Goal: Task Accomplishment & Management: Use online tool/utility

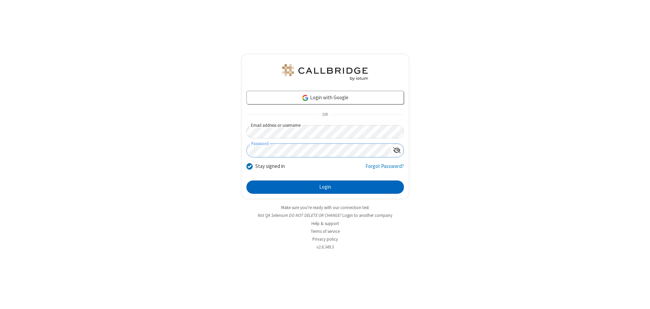
click at [325, 187] on button "Login" at bounding box center [324, 187] width 157 height 14
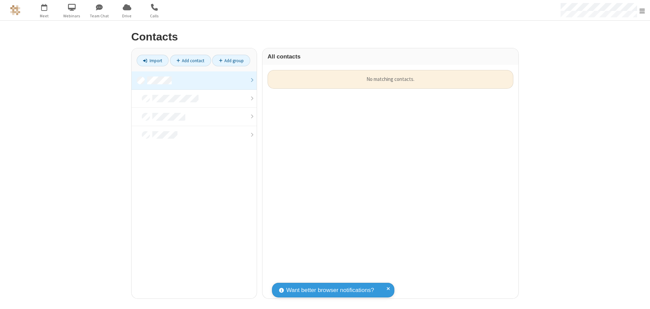
scroll to position [228, 251]
click at [194, 80] on link at bounding box center [194, 80] width 125 height 18
click at [153, 60] on link "Import" at bounding box center [153, 61] width 32 height 12
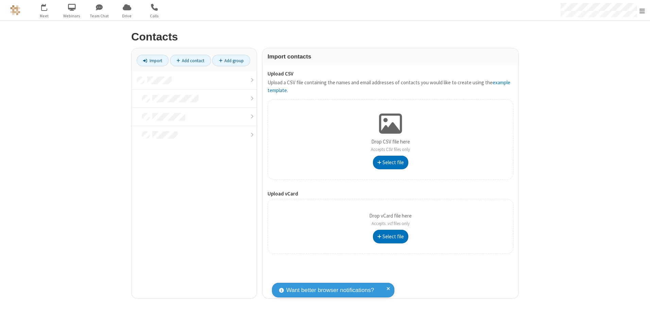
type input "C:\fakepath\excel_file.xlsx"
